Goal: Find contact information: Find contact information

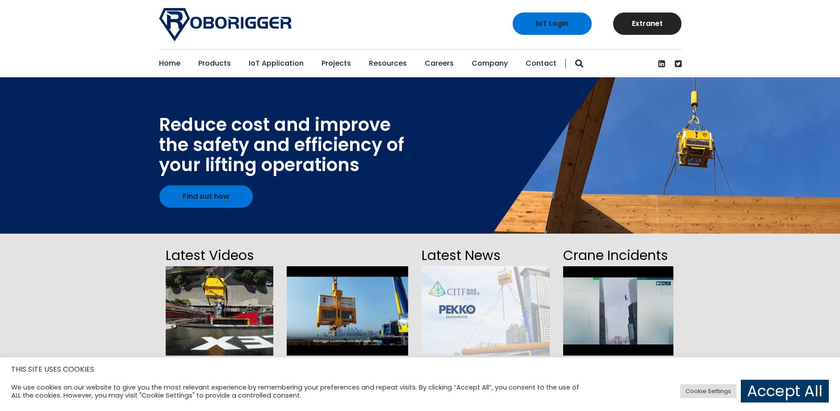
click at [538, 61] on link "Contact" at bounding box center [540, 64] width 31 height 28
click at [545, 60] on link "Contact" at bounding box center [540, 64] width 31 height 28
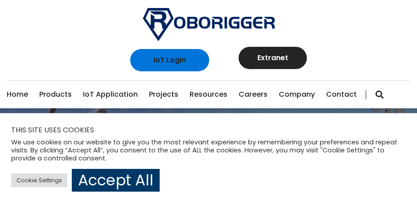
click at [355, 34] on div at bounding box center [209, 24] width 404 height 33
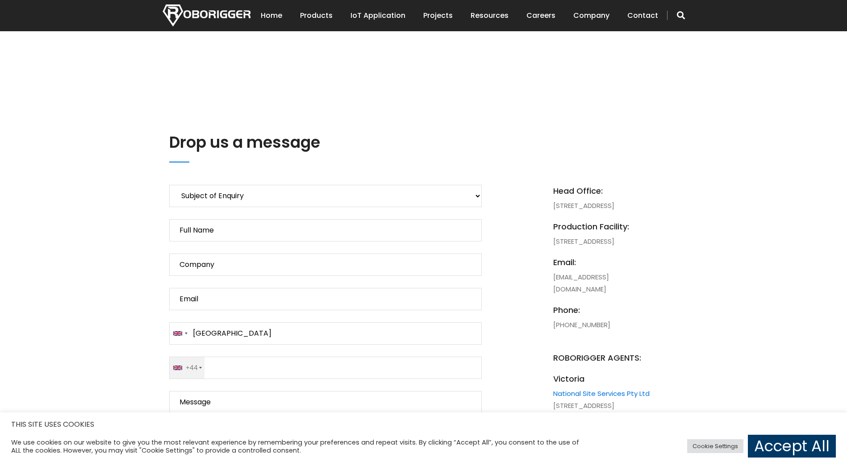
scroll to position [312, 0]
